Goal: Task Accomplishment & Management: Complete application form

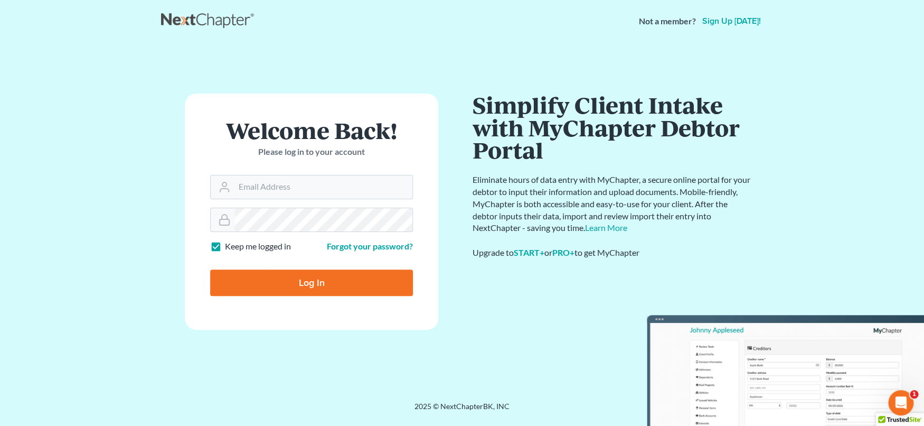
type input "[EMAIL_ADDRESS][DOMAIN_NAME]"
click at [278, 286] on input "Log In" at bounding box center [311, 282] width 203 height 26
type input "Thinking..."
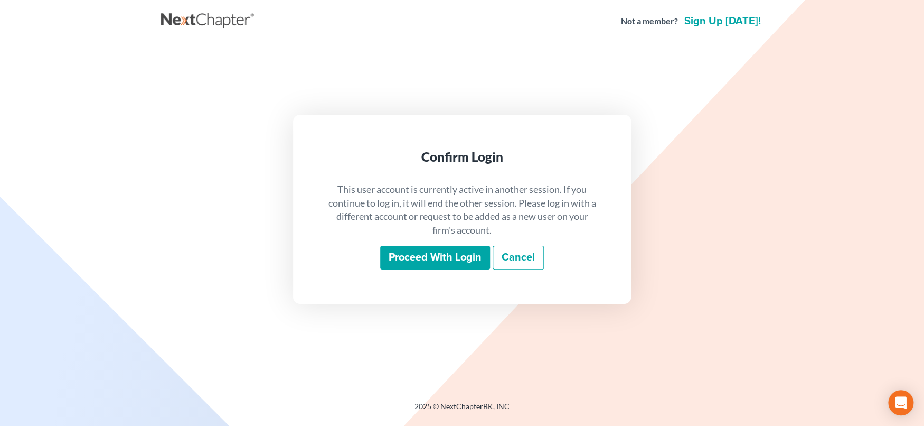
click at [447, 258] on input "Proceed with login" at bounding box center [435, 258] width 110 height 24
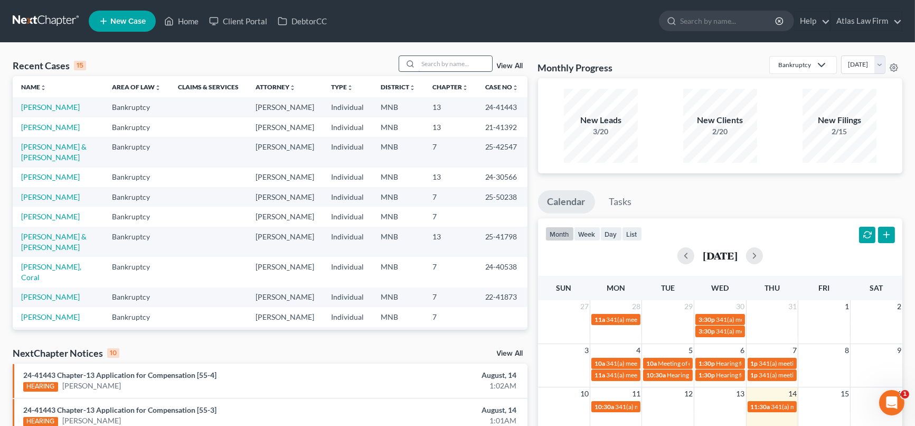
click at [458, 60] on input "search" at bounding box center [455, 63] width 74 height 15
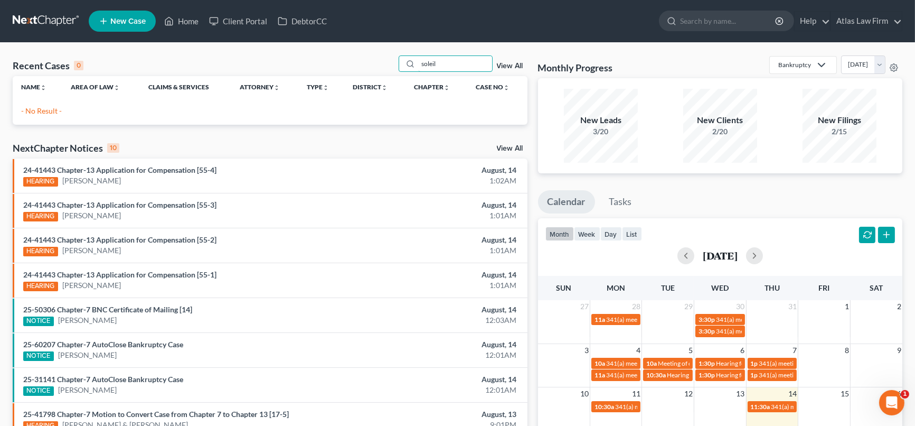
type input "soleil"
click at [458, 67] on input "soleil" at bounding box center [455, 63] width 74 height 15
click at [141, 20] on span "New Case" at bounding box center [127, 21] width 35 height 8
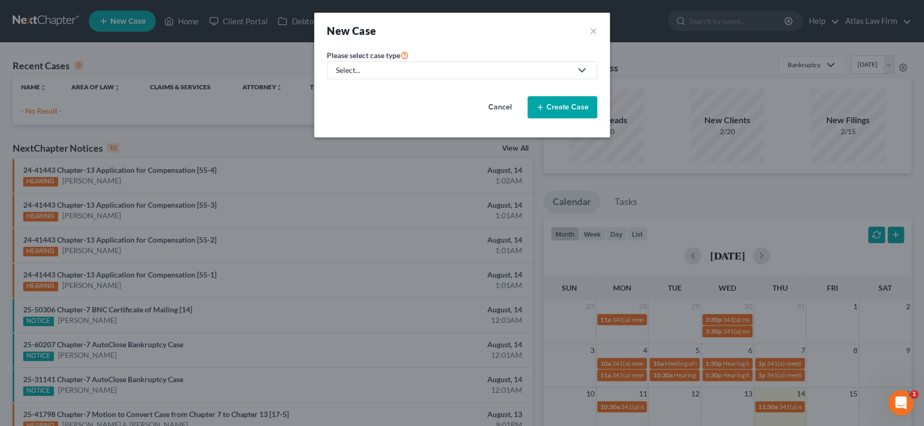
click at [524, 67] on div "Select..." at bounding box center [454, 70] width 236 height 11
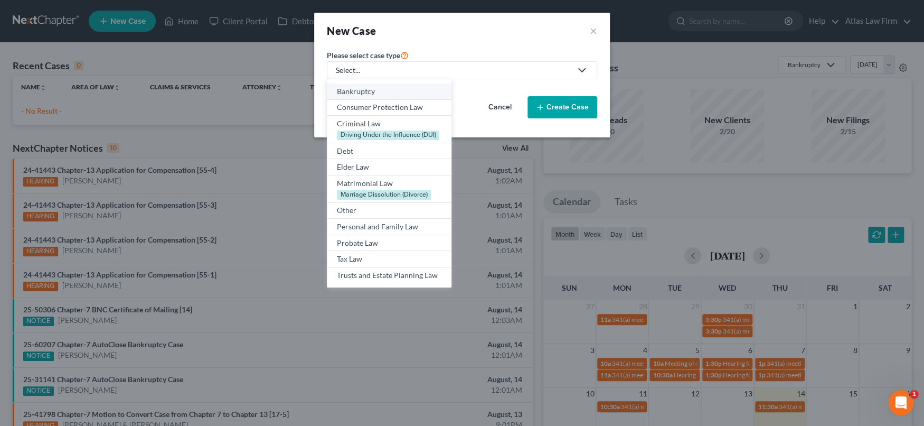
click at [396, 91] on div "Bankruptcy" at bounding box center [389, 91] width 105 height 11
select select "42"
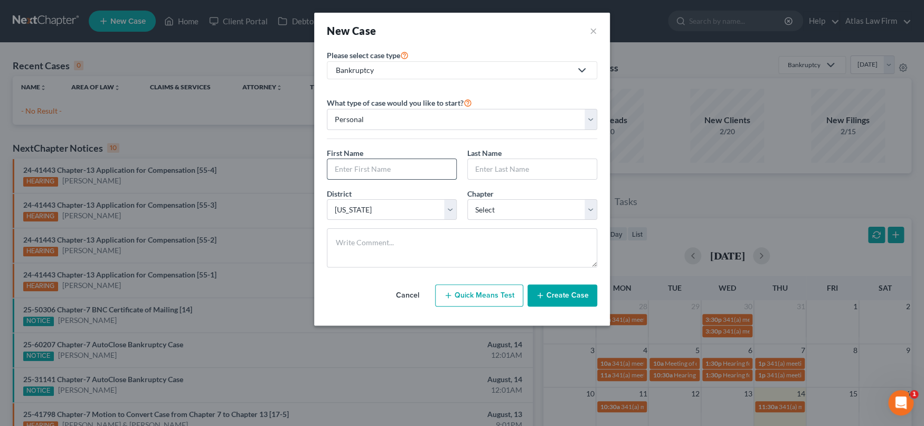
click at [403, 171] on input "text" at bounding box center [391, 169] width 129 height 20
type input "[PERSON_NAME]"
click at [474, 167] on input "Soleil" at bounding box center [532, 169] width 129 height 20
type input "[PERSON_NAME]-Soleil"
click at [589, 206] on select "Select 7 11 12 13" at bounding box center [532, 209] width 130 height 21
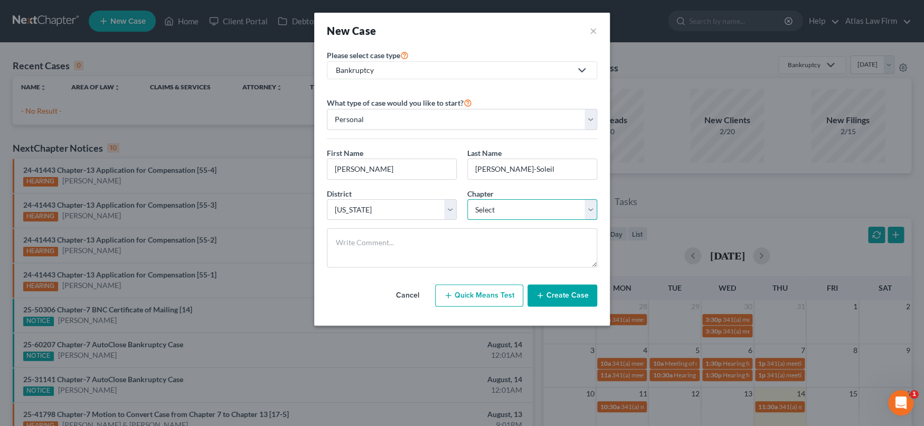
select select "0"
click at [467, 199] on select "Select 7 11 12 13" at bounding box center [532, 209] width 130 height 21
click at [561, 288] on button "Create Case" at bounding box center [563, 295] width 70 height 22
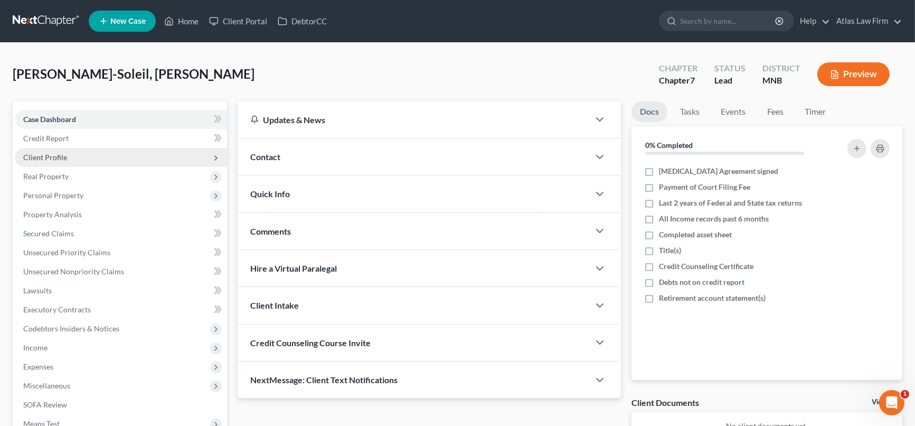
click at [24, 159] on span "Client Profile" at bounding box center [45, 157] width 44 height 9
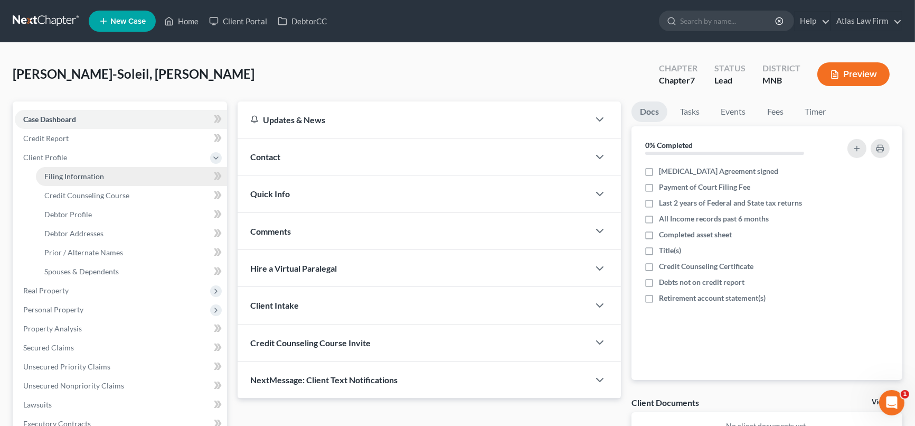
click at [148, 174] on link "Filing Information" at bounding box center [131, 176] width 191 height 19
select select "1"
select select "0"
select select "42"
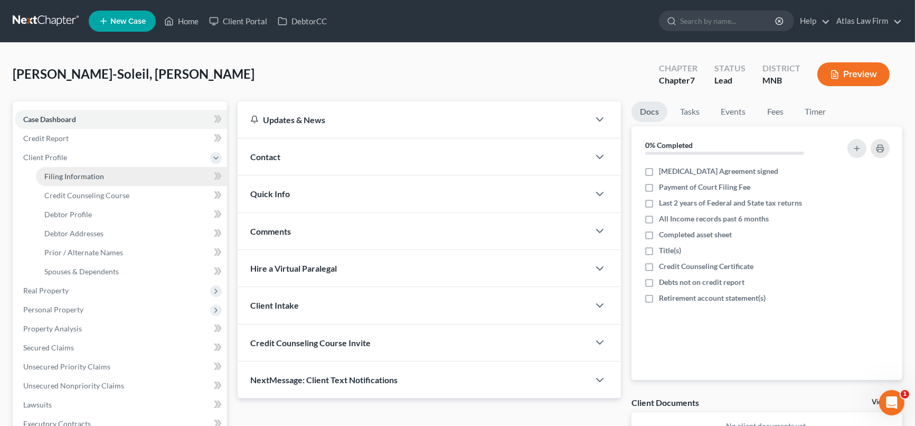
select select "0"
select select "24"
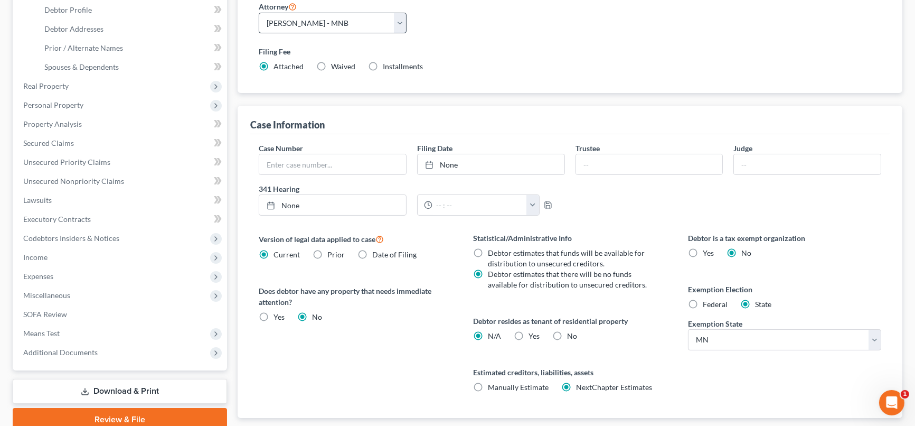
scroll to position [234, 0]
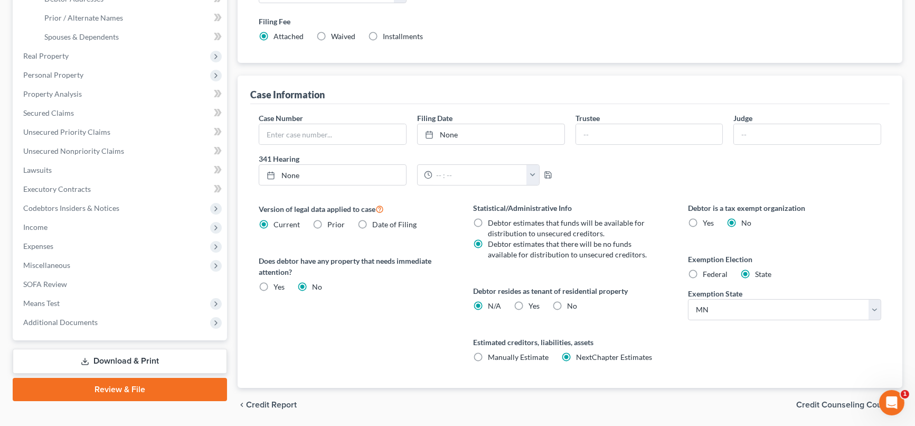
click at [703, 271] on label "Federal" at bounding box center [715, 274] width 25 height 11
click at [707, 271] on input "Federal" at bounding box center [710, 272] width 7 height 7
radio input "true"
radio input "false"
click at [529, 304] on label "Yes Yes" at bounding box center [534, 305] width 11 height 11
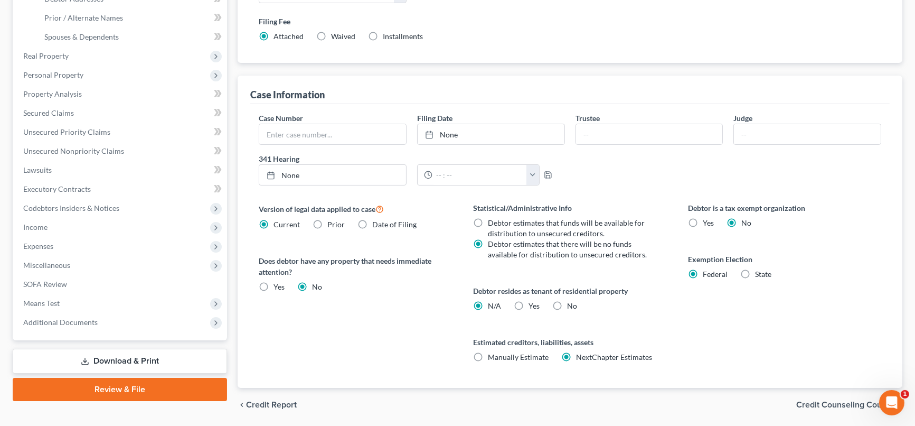
click at [533, 304] on input "Yes Yes" at bounding box center [536, 303] width 7 height 7
radio input "true"
radio input "false"
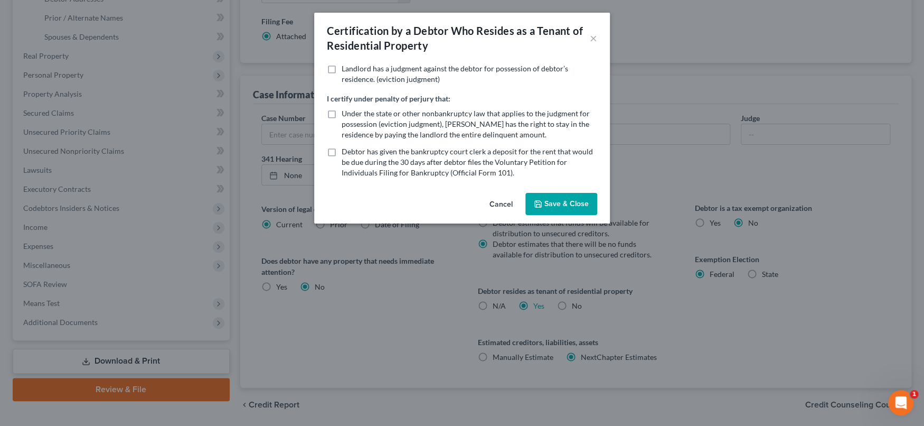
click at [560, 204] on button "Save & Close" at bounding box center [561, 204] width 72 height 22
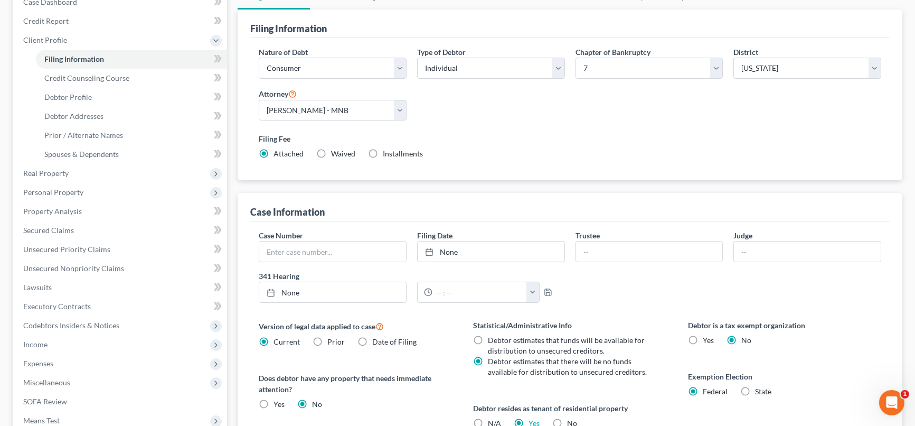
scroll to position [0, 0]
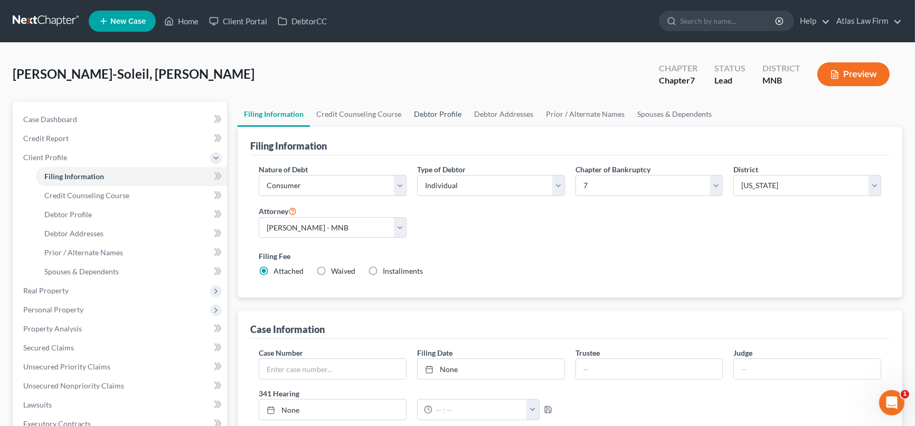
click at [429, 109] on link "Debtor Profile" at bounding box center [438, 113] width 60 height 25
select select "0"
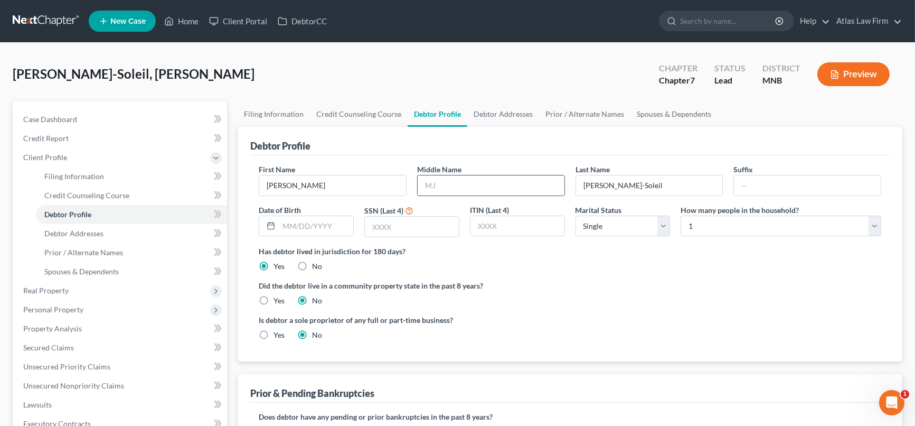
click at [466, 187] on input "text" at bounding box center [491, 185] width 147 height 20
click at [502, 183] on input "text" at bounding box center [491, 185] width 147 height 20
click at [522, 191] on input "[PERSON_NAME]" at bounding box center [491, 185] width 147 height 20
type input "[PERSON_NAME]"
click at [342, 224] on input "text" at bounding box center [316, 226] width 74 height 20
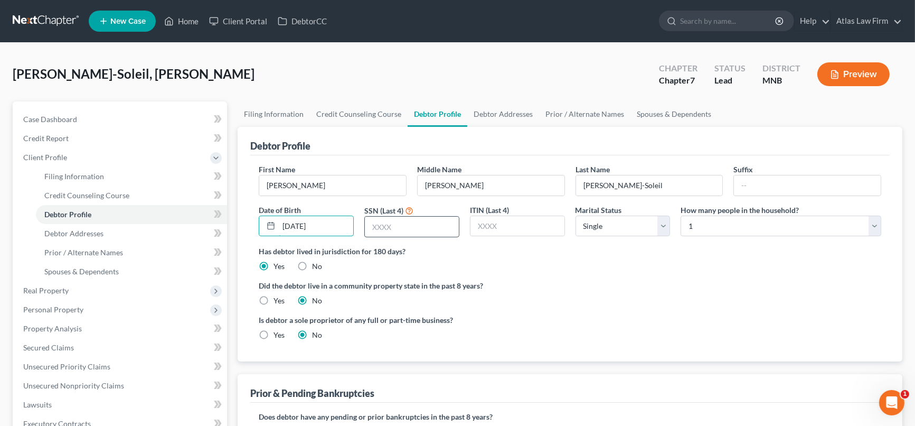
type input "[DATE]"
click at [431, 227] on input "text" at bounding box center [412, 227] width 94 height 20
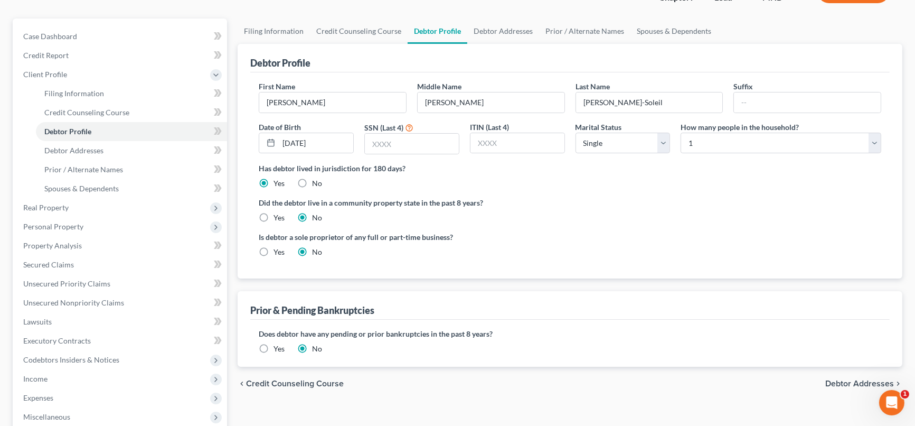
scroll to position [117, 0]
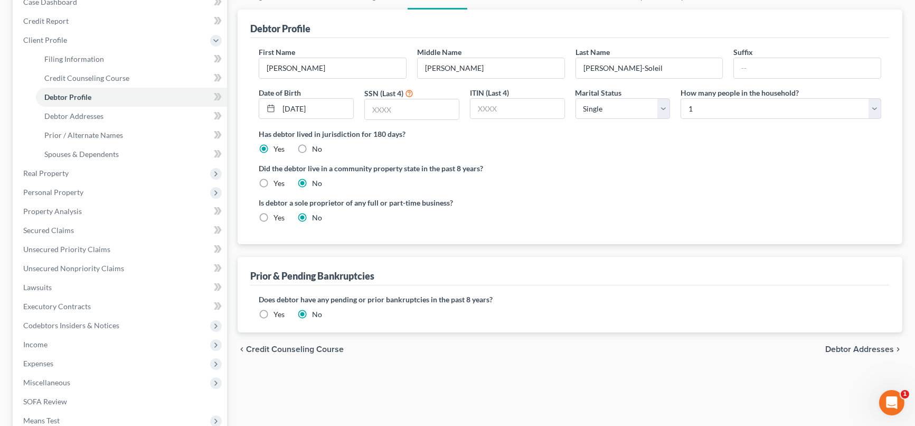
click at [842, 351] on span "Debtor Addresses" at bounding box center [859, 349] width 69 height 8
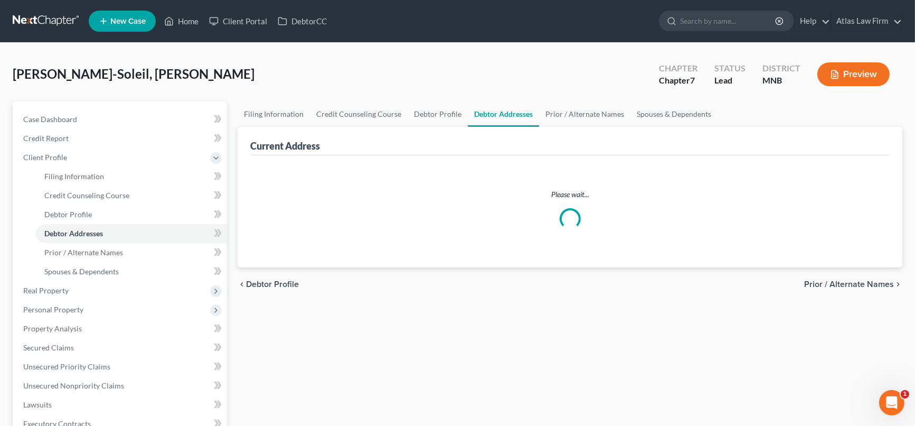
select select "0"
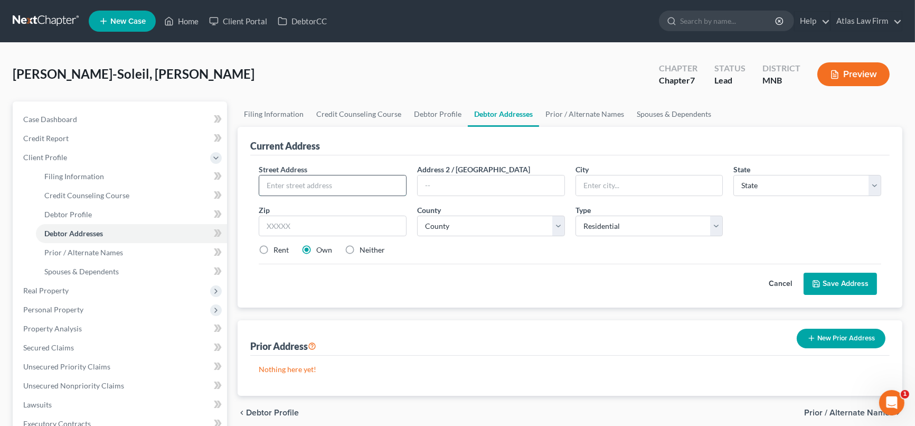
click at [398, 185] on input "text" at bounding box center [332, 185] width 147 height 20
type input "[STREET_ADDRESS]"
type input "55044"
type input "[GEOGRAPHIC_DATA]"
select select "24"
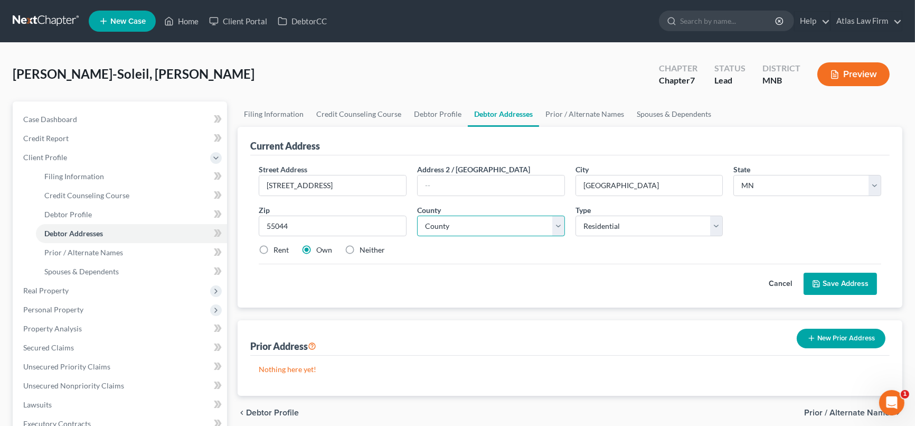
click at [459, 229] on select "County [GEOGRAPHIC_DATA] [GEOGRAPHIC_DATA] [GEOGRAPHIC_DATA] [GEOGRAPHIC_DATA] …" at bounding box center [491, 225] width 148 height 21
select select "18"
click at [417, 215] on select "County [GEOGRAPHIC_DATA] [GEOGRAPHIC_DATA] [GEOGRAPHIC_DATA] [GEOGRAPHIC_DATA] …" at bounding box center [491, 225] width 148 height 21
click at [274, 249] on label "Rent" at bounding box center [281, 250] width 15 height 11
click at [278, 249] on input "Rent" at bounding box center [281, 248] width 7 height 7
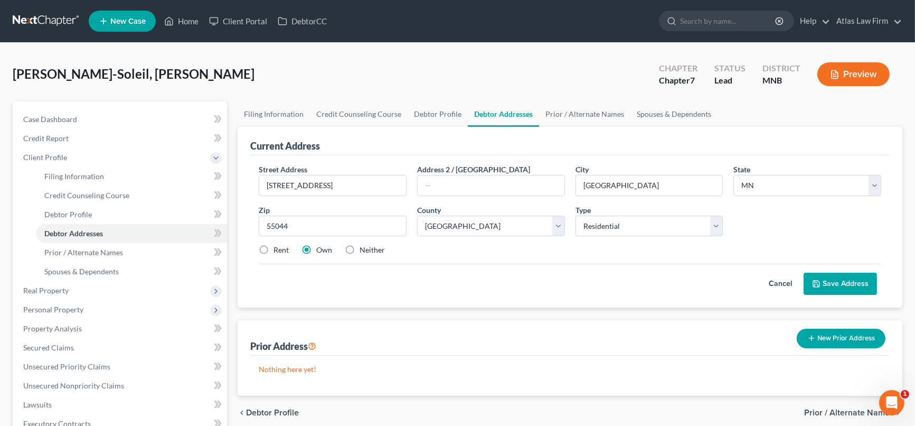
radio input "true"
click at [839, 283] on button "Save Address" at bounding box center [840, 284] width 73 height 22
